Goal: Task Accomplishment & Management: Complete application form

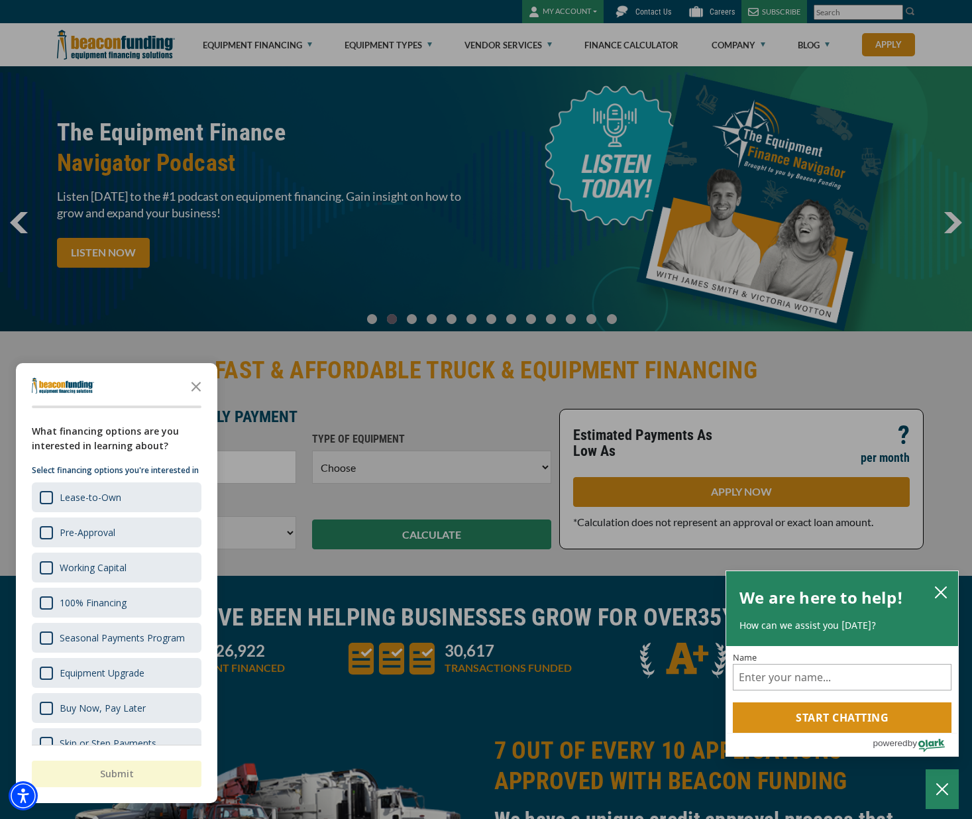
click at [580, 5] on div at bounding box center [486, 409] width 972 height 819
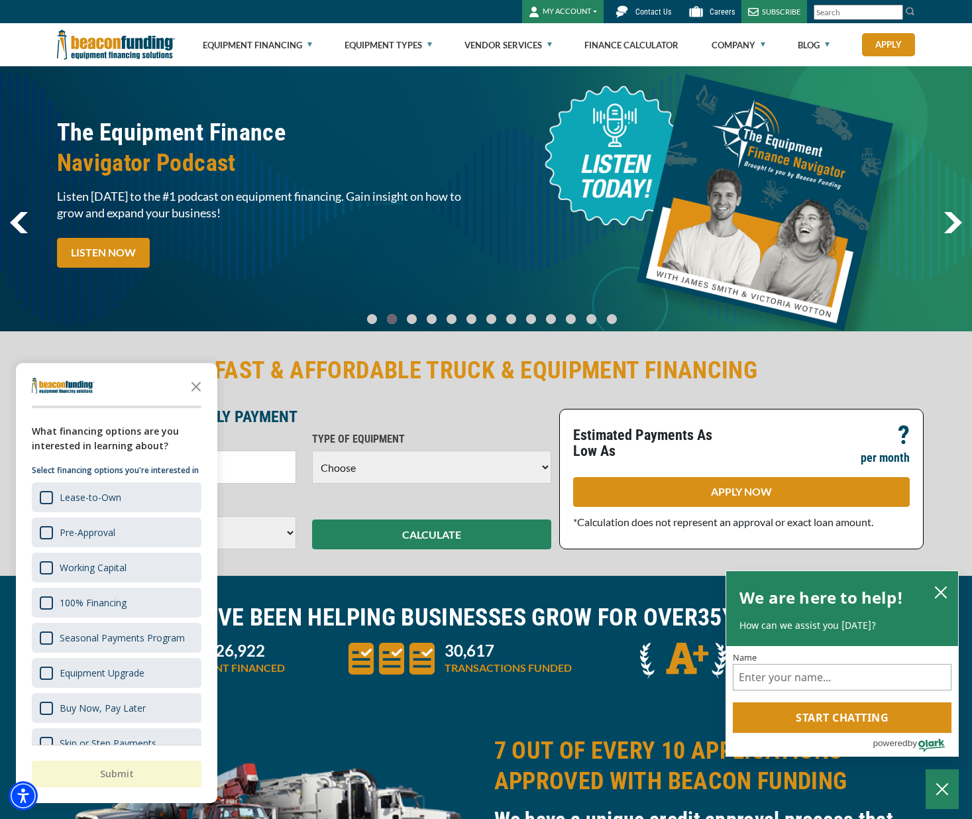
click at [580, 7] on button "MY ACCOUNT" at bounding box center [562, 11] width 81 height 23
click at [541, 107] on link "Request Access" at bounding box center [575, 103] width 105 height 32
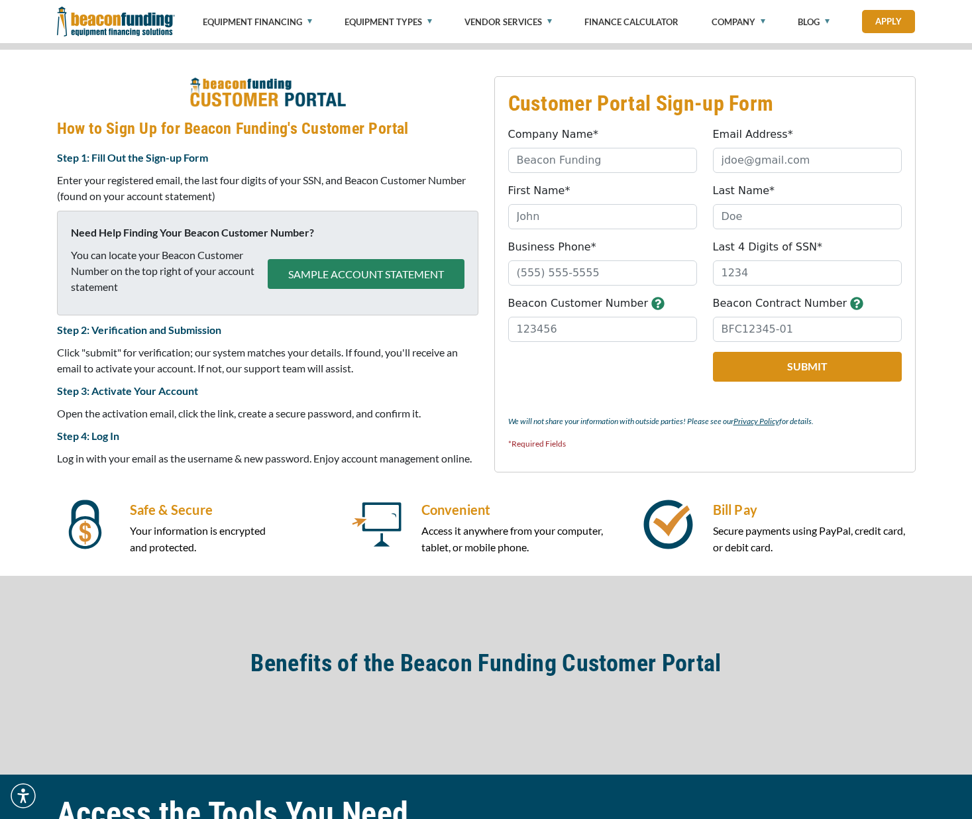
scroll to position [527, 0]
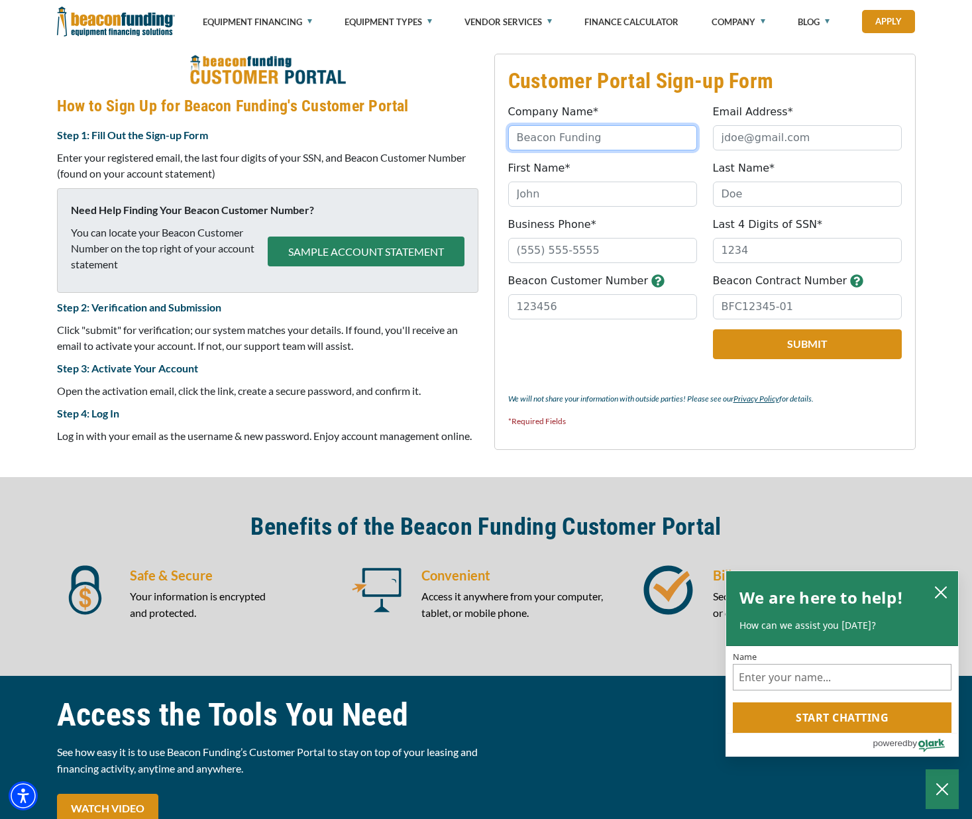
click at [570, 145] on input "Company Name*" at bounding box center [602, 137] width 189 height 25
type input "Argus Removal"
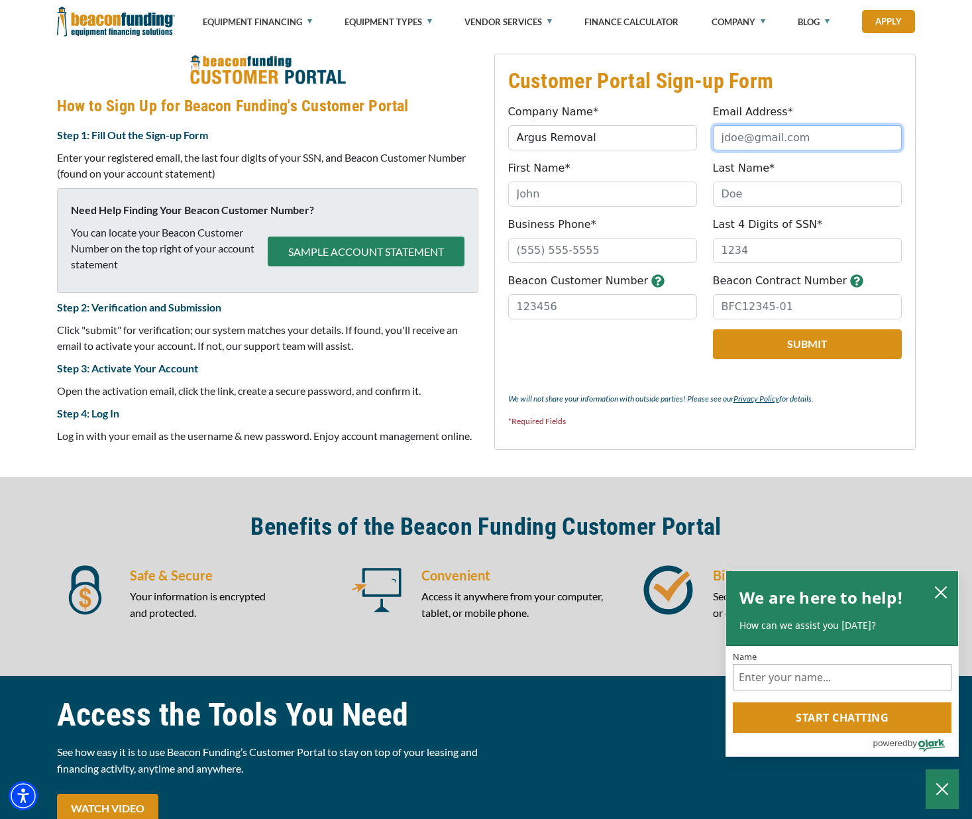
click at [734, 136] on input "Email Address*" at bounding box center [807, 137] width 189 height 25
type input "[EMAIL_ADDRESS][DOMAIN_NAME]"
type input "[PERSON_NAME]"
type input "Roros"
type input "[PHONE_NUMBER]"
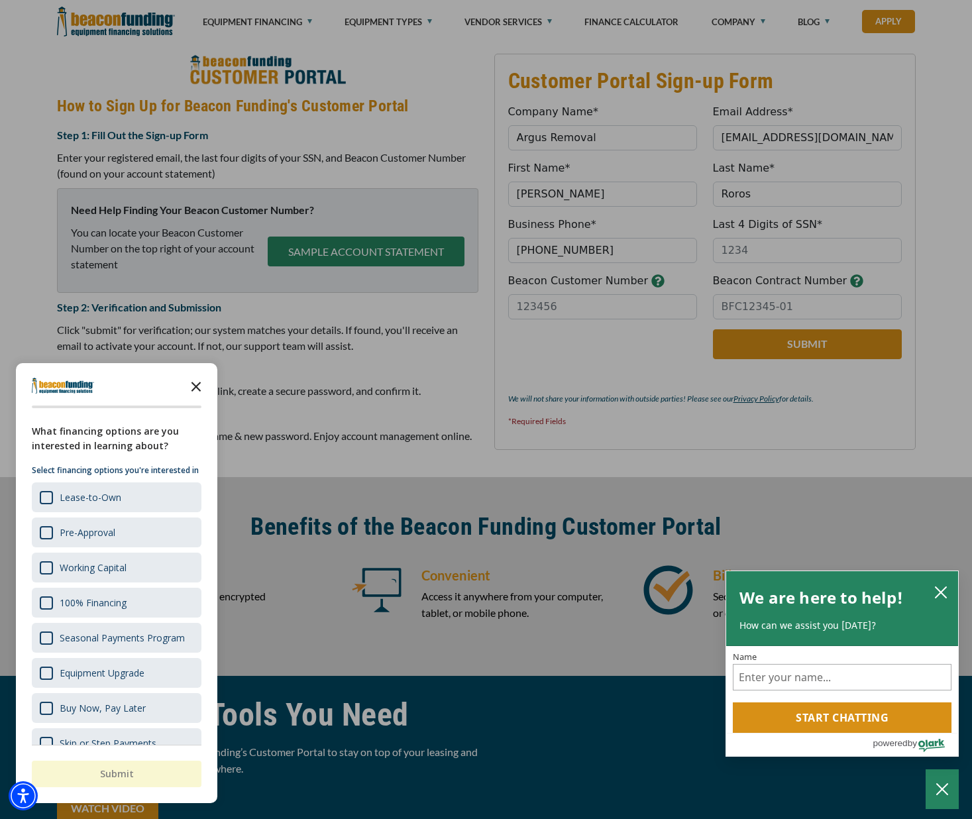
click at [192, 392] on icon "Close the survey" at bounding box center [196, 385] width 26 height 26
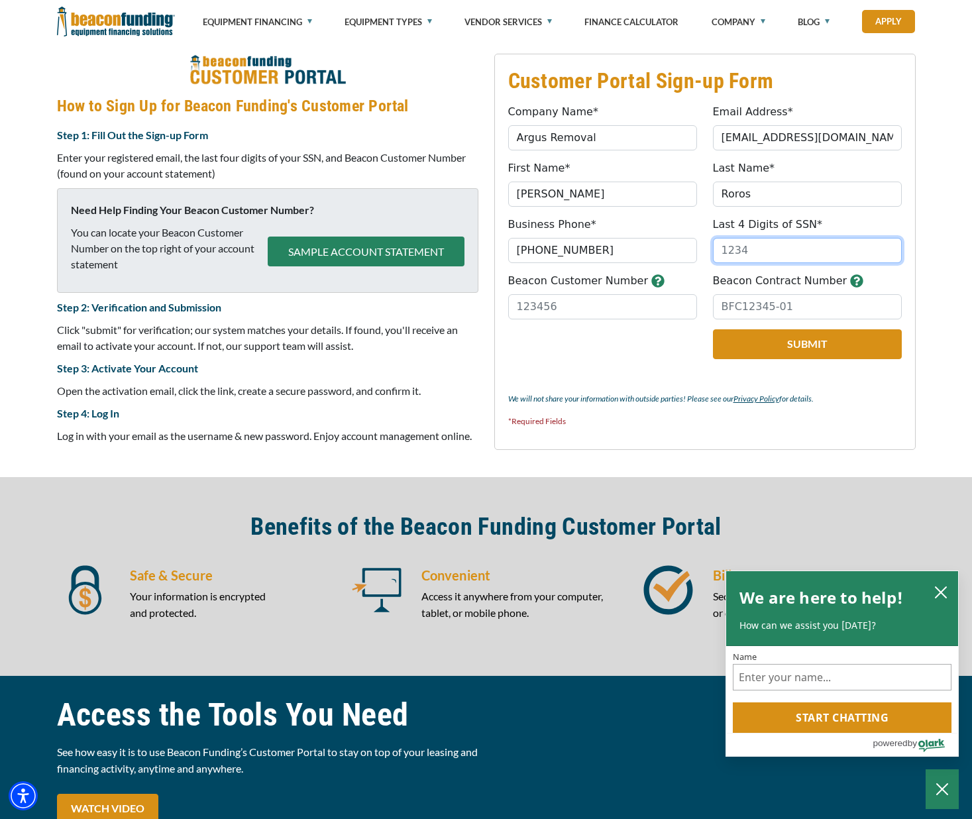
click at [817, 256] on input "Last 4 Digits of SSN*" at bounding box center [807, 250] width 189 height 25
type input "7840"
click at [659, 313] on input "Beacon Customer Number" at bounding box center [602, 306] width 189 height 25
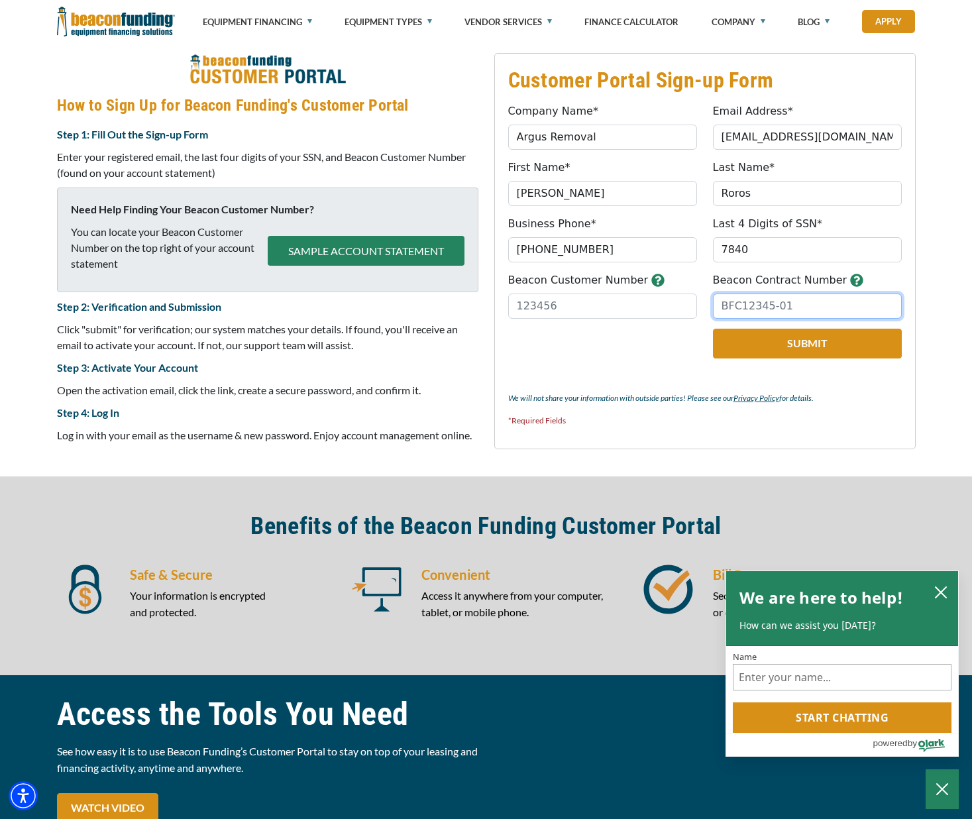
click at [764, 293] on input "Beacon Contract Number" at bounding box center [807, 305] width 189 height 25
click at [768, 295] on input "Beacon Contract Number" at bounding box center [807, 305] width 189 height 25
